Goal: Transaction & Acquisition: Purchase product/service

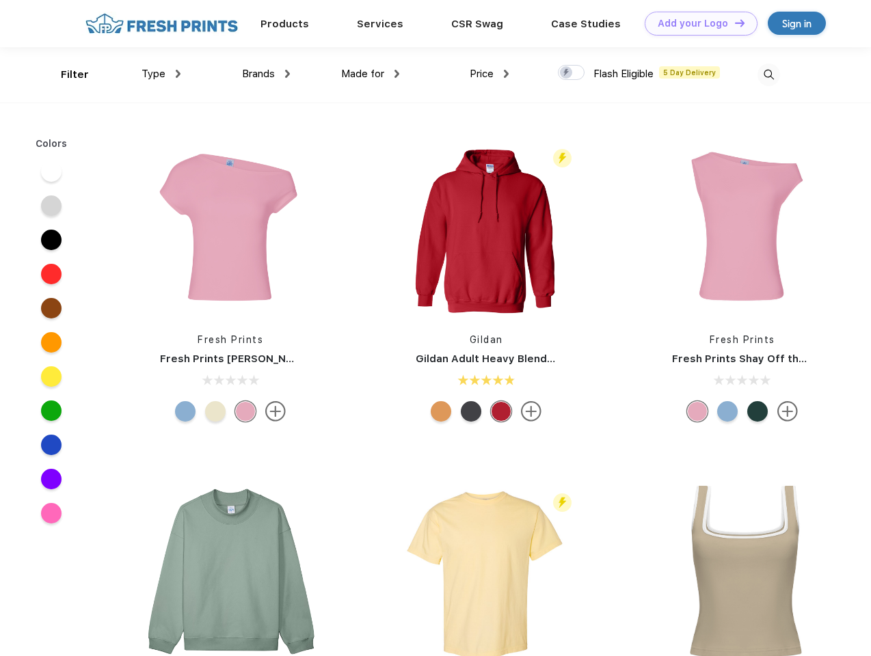
scroll to position [1, 0]
click at [696, 23] on link "Add your Logo Design Tool" at bounding box center [701, 24] width 113 height 24
click at [0, 0] on div "Design Tool" at bounding box center [0, 0] width 0 height 0
click at [734, 23] on link "Add your Logo Design Tool" at bounding box center [701, 24] width 113 height 24
click at [66, 75] on div "Filter" at bounding box center [75, 75] width 28 height 16
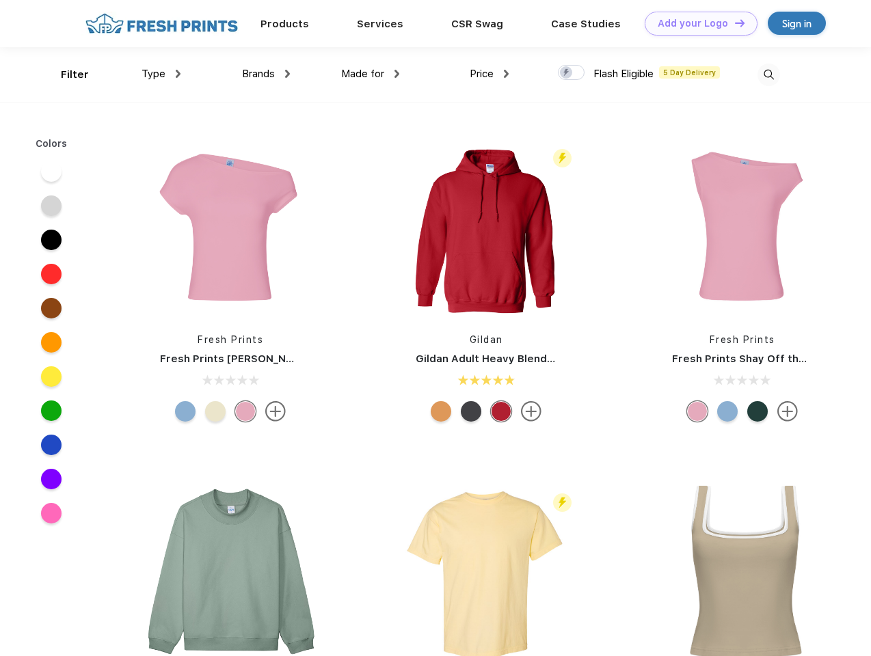
click at [161, 74] on span "Type" at bounding box center [154, 74] width 24 height 12
click at [266, 74] on span "Brands" at bounding box center [258, 74] width 33 height 12
click at [371, 74] on span "Made for" at bounding box center [362, 74] width 43 height 12
click at [489, 74] on span "Price" at bounding box center [482, 74] width 24 height 12
click at [572, 73] on div at bounding box center [571, 72] width 27 height 15
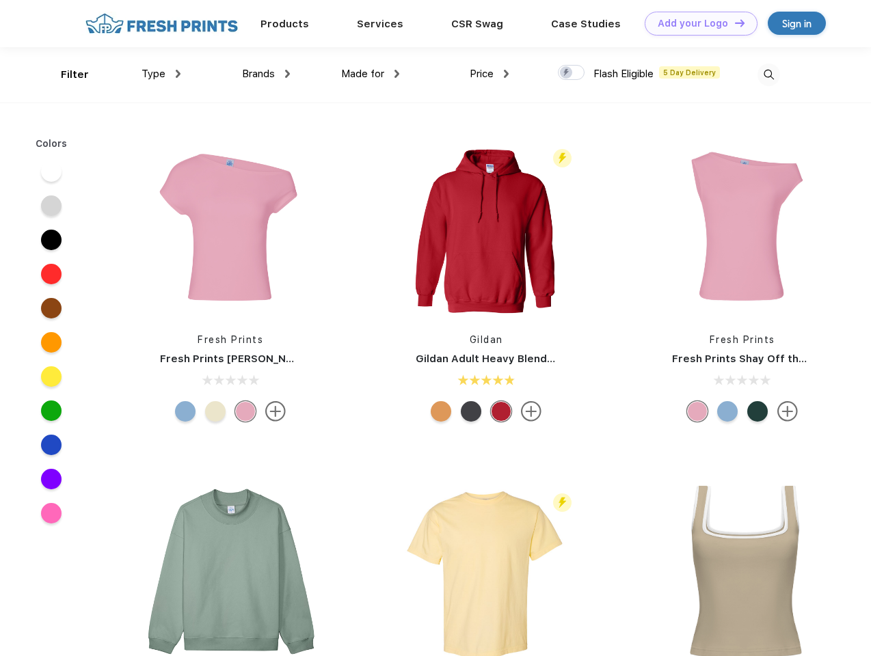
click at [567, 73] on input "checkbox" at bounding box center [562, 68] width 9 height 9
click at [768, 75] on img at bounding box center [768, 75] width 23 height 23
